Goal: Information Seeking & Learning: Learn about a topic

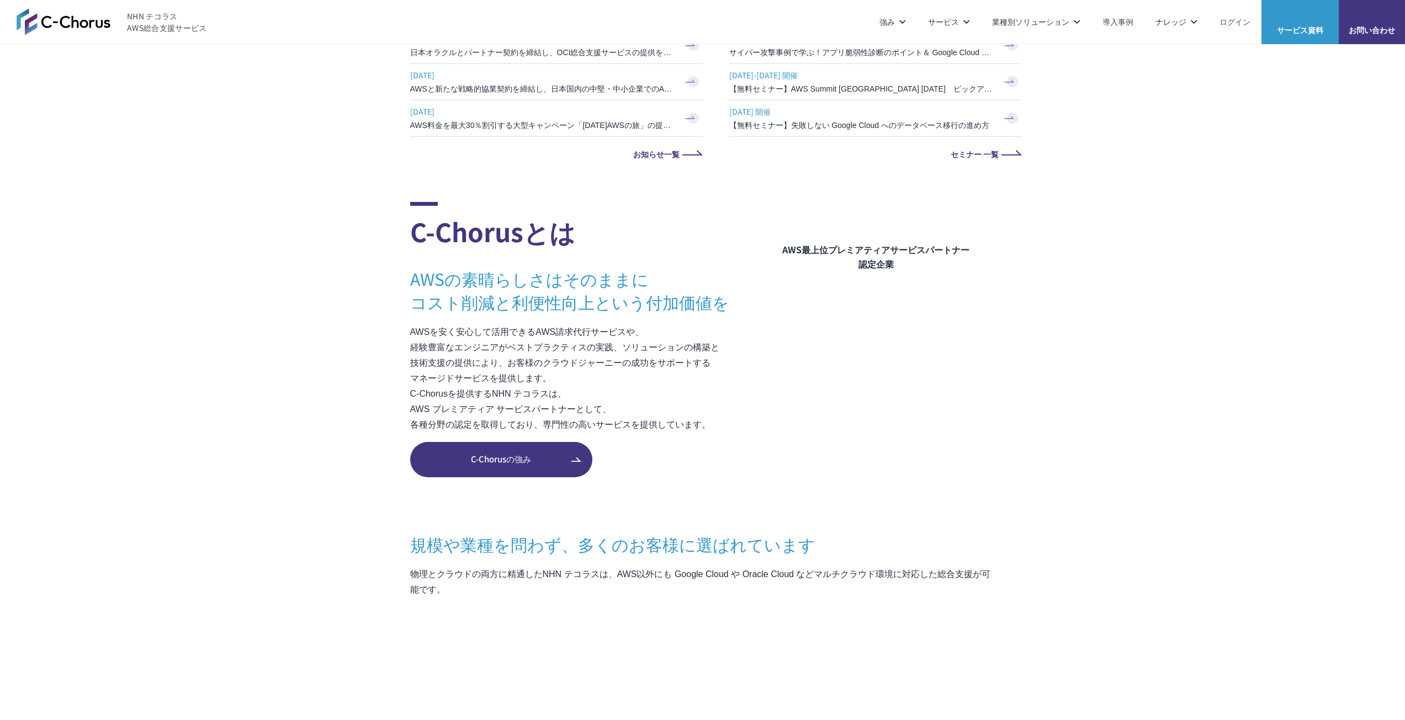
scroll to position [497, 0]
drag, startPoint x: 183, startPoint y: 243, endPoint x: 187, endPoint y: 217, distance: 26.1
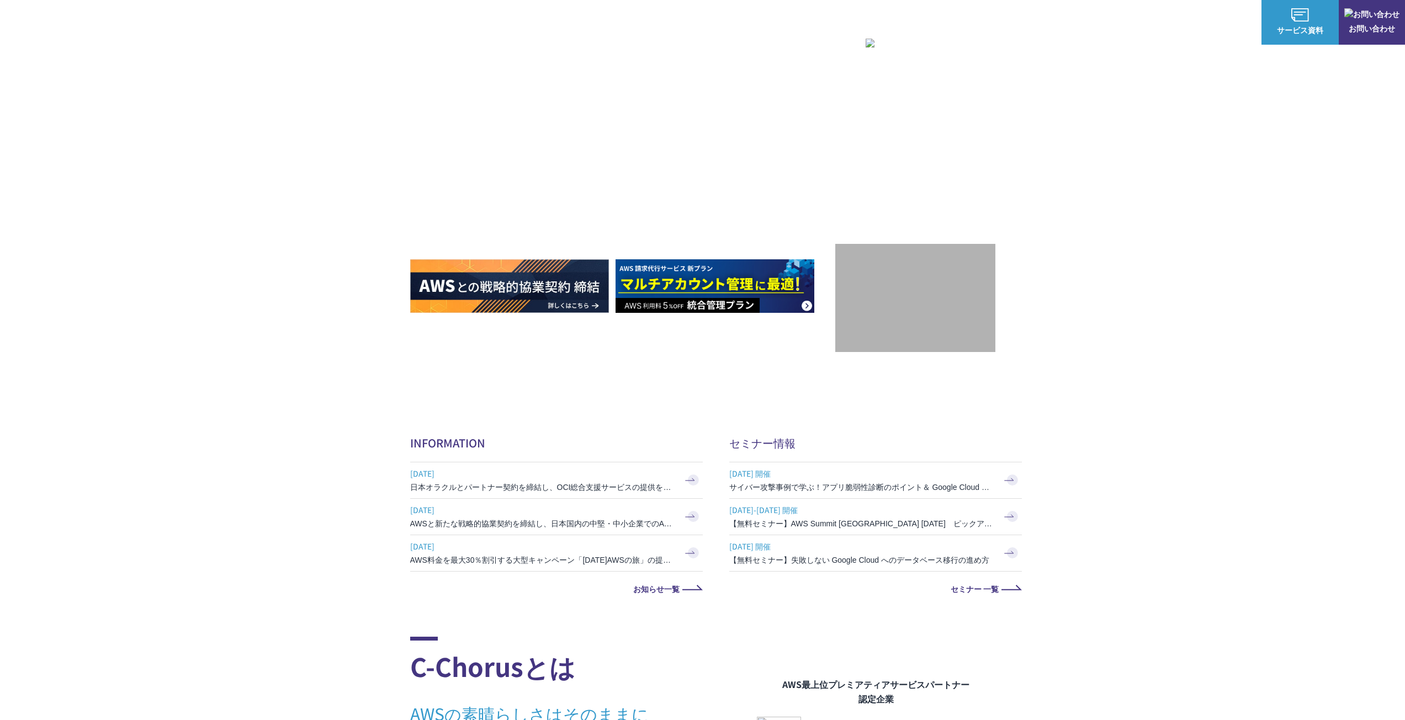
scroll to position [0, 0]
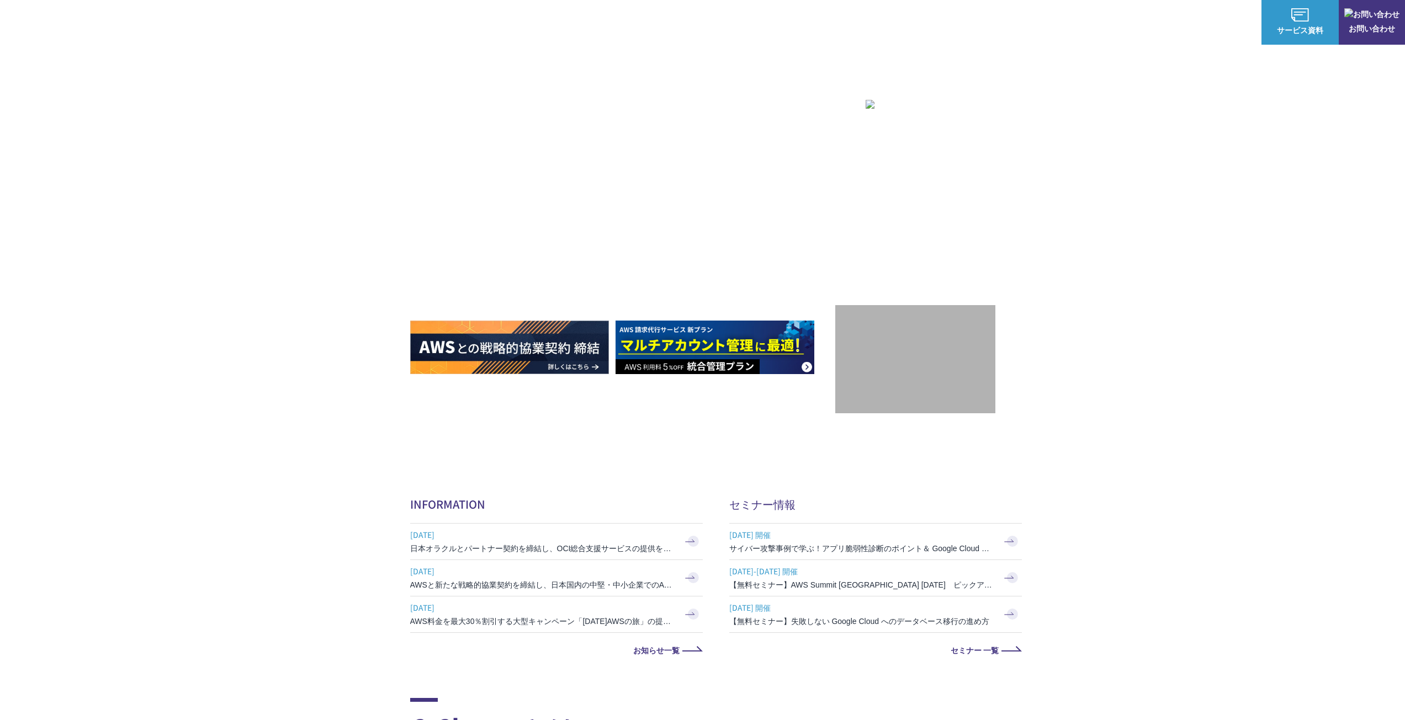
click at [1308, 29] on span "サービス資料" at bounding box center [1299, 30] width 77 height 12
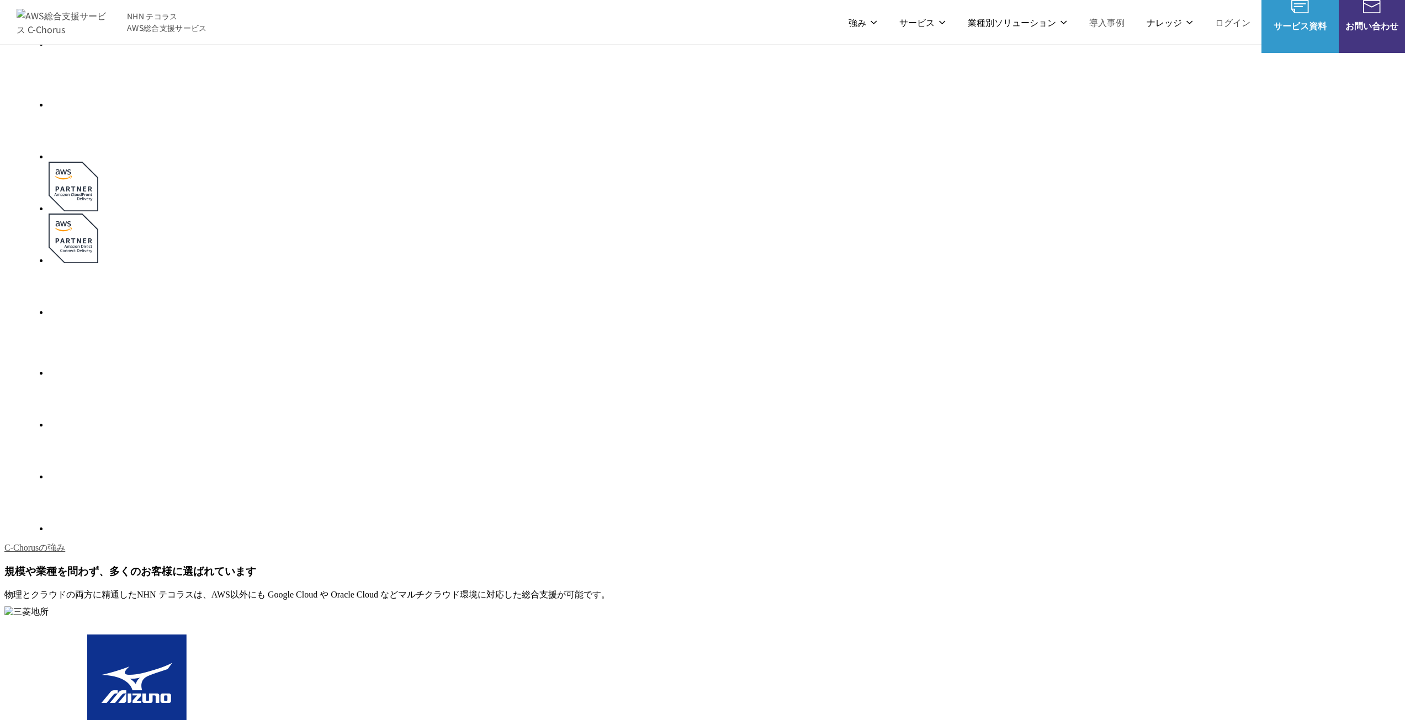
scroll to position [343, 0]
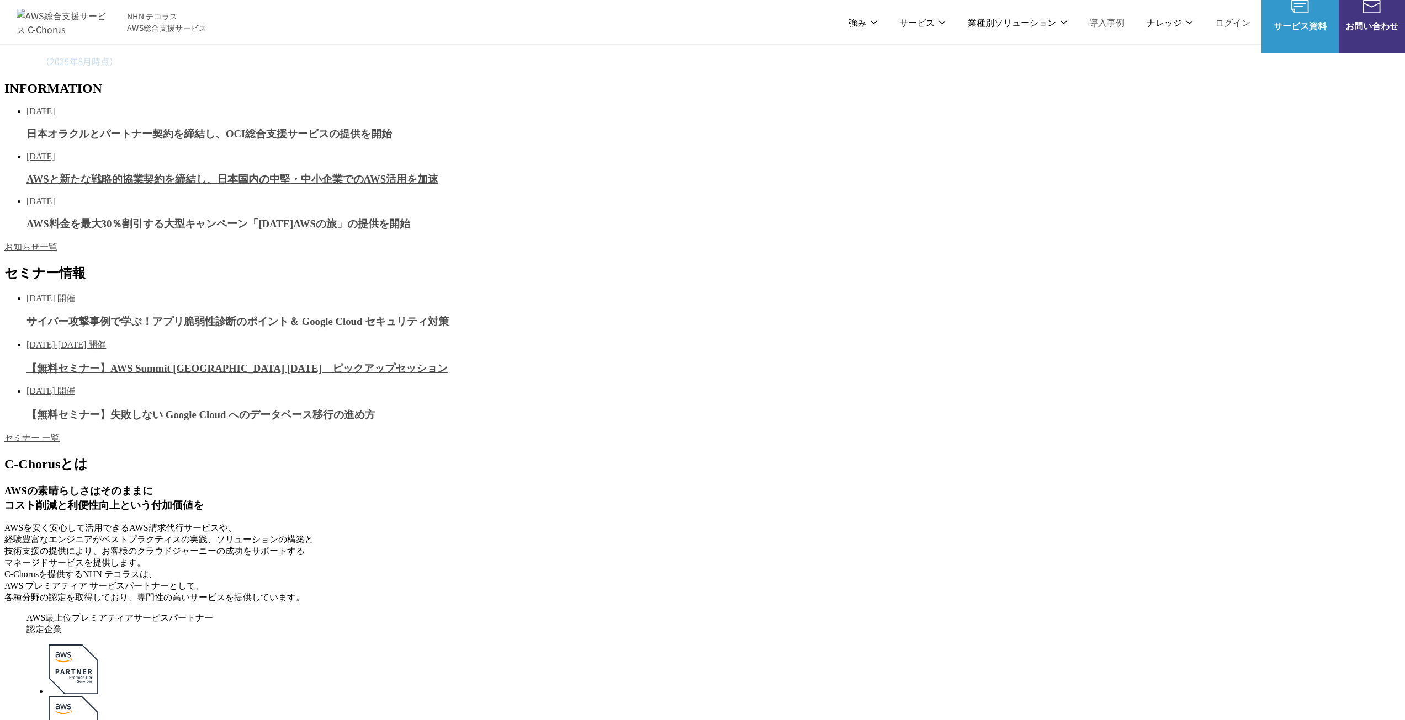
click at [1376, 28] on span "お問い合わせ" at bounding box center [1371, 26] width 66 height 14
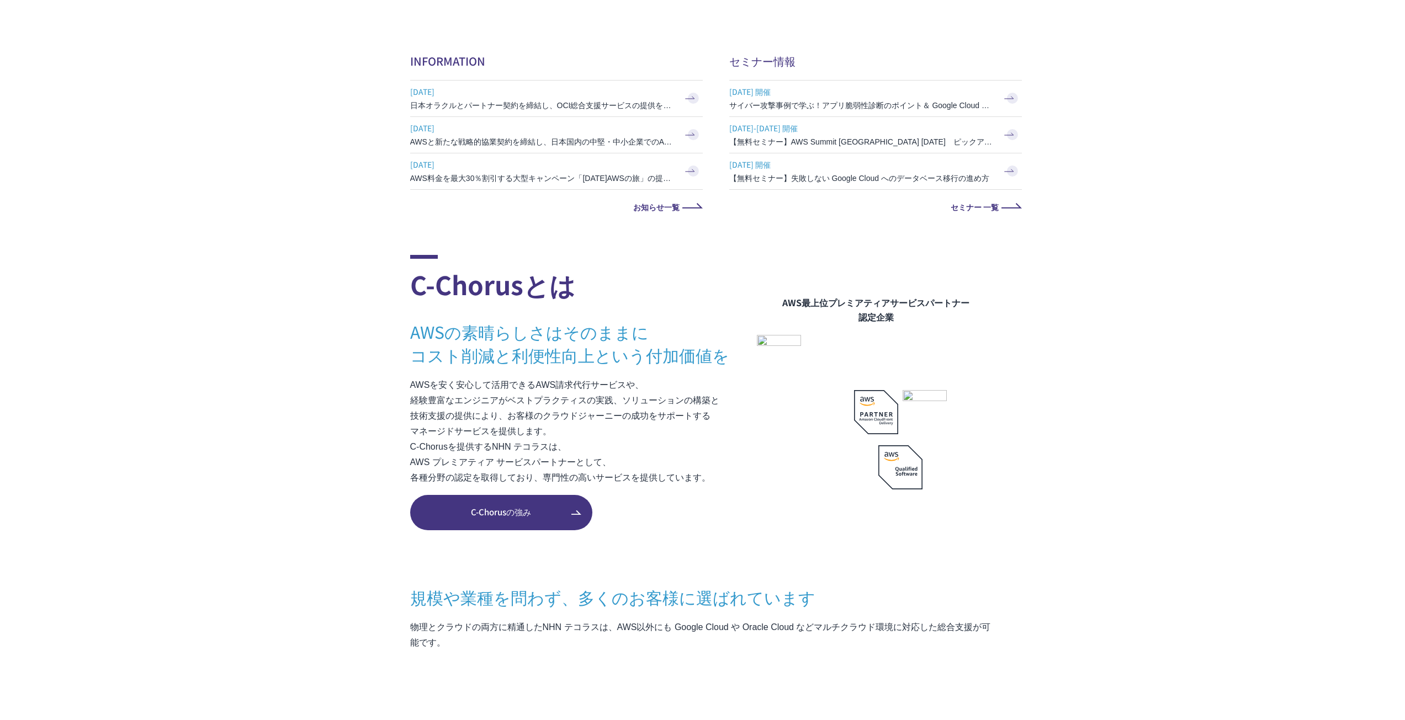
scroll to position [2247, 0]
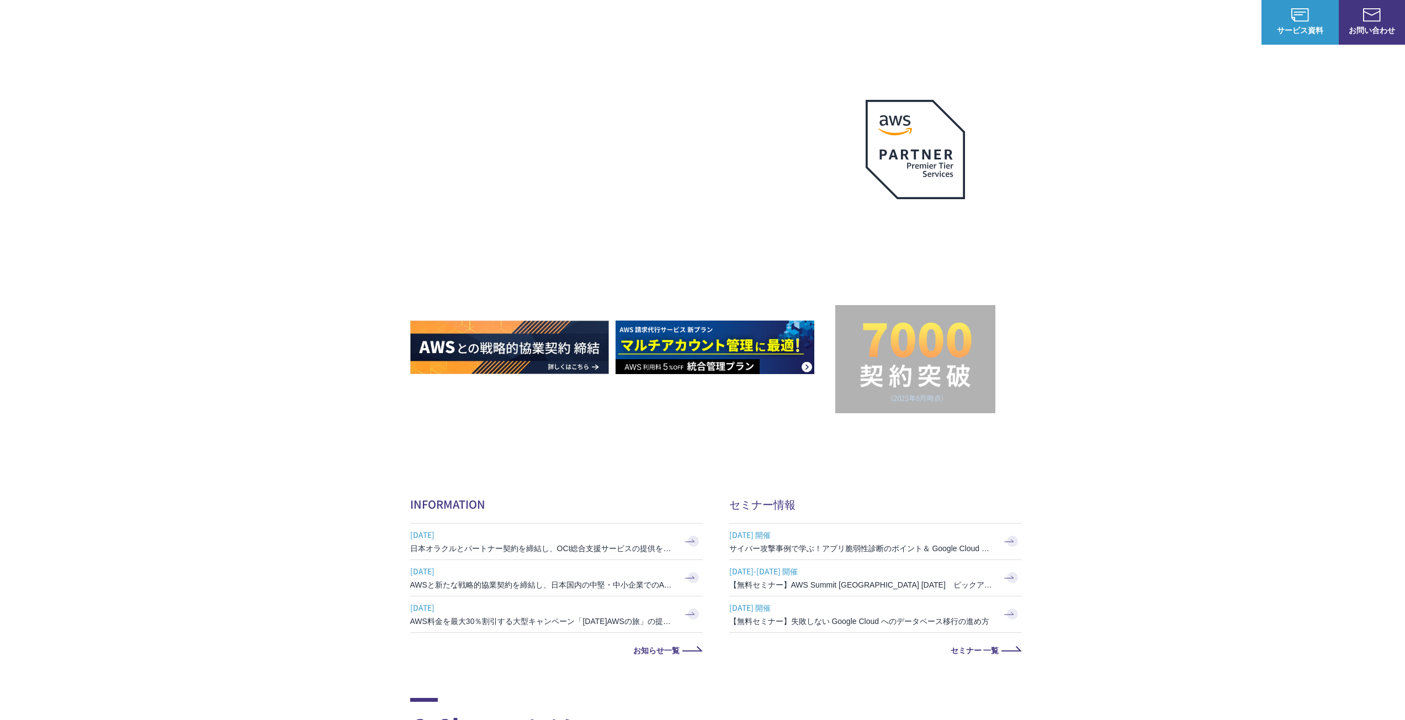
click at [591, 145] on link "AWS導入支援" at bounding box center [580, 143] width 47 height 11
